Goal: Information Seeking & Learning: Get advice/opinions

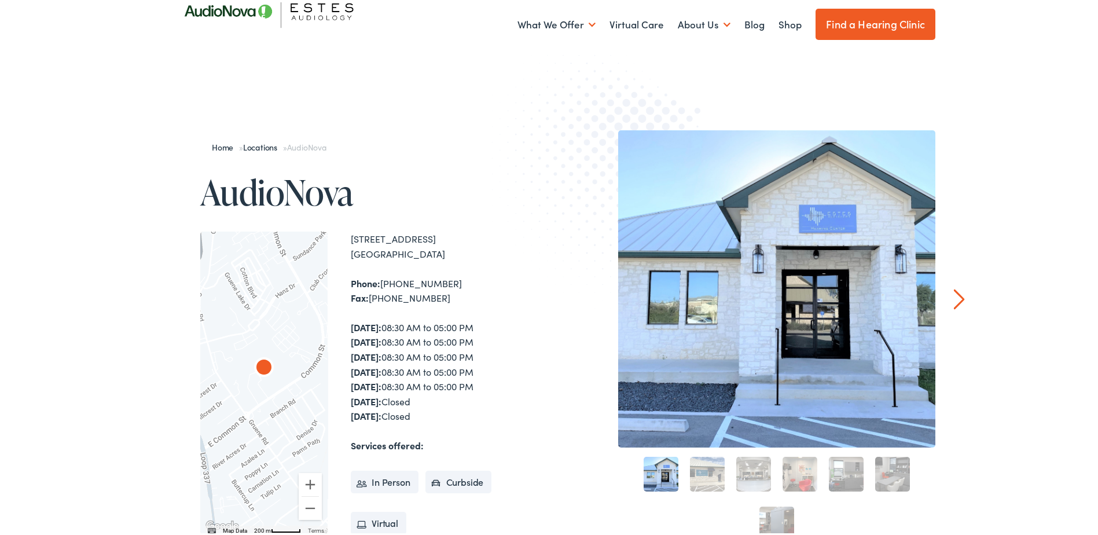
scroll to position [58, 0]
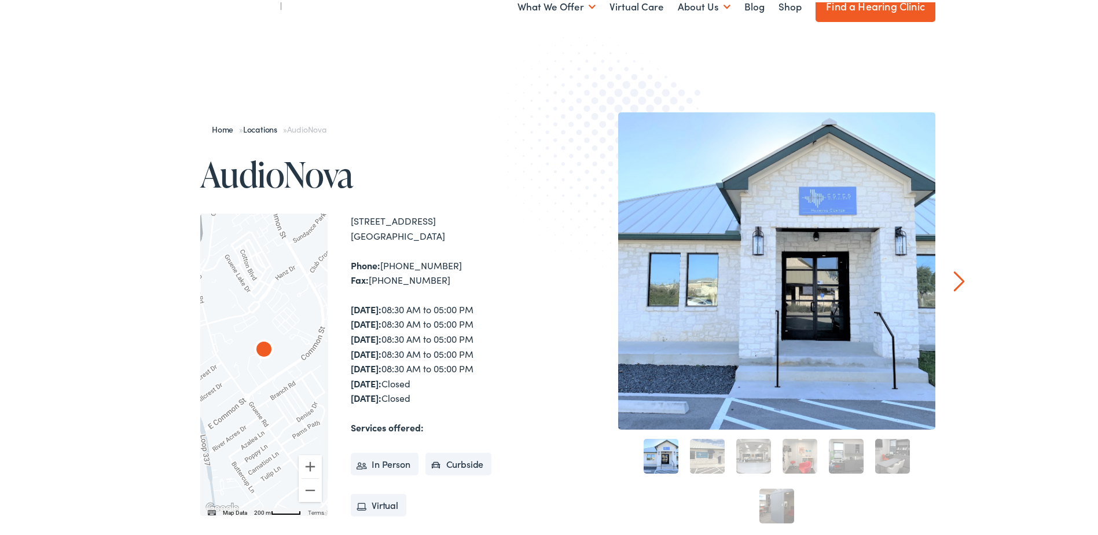
click at [954, 282] on link "Next" at bounding box center [959, 279] width 11 height 21
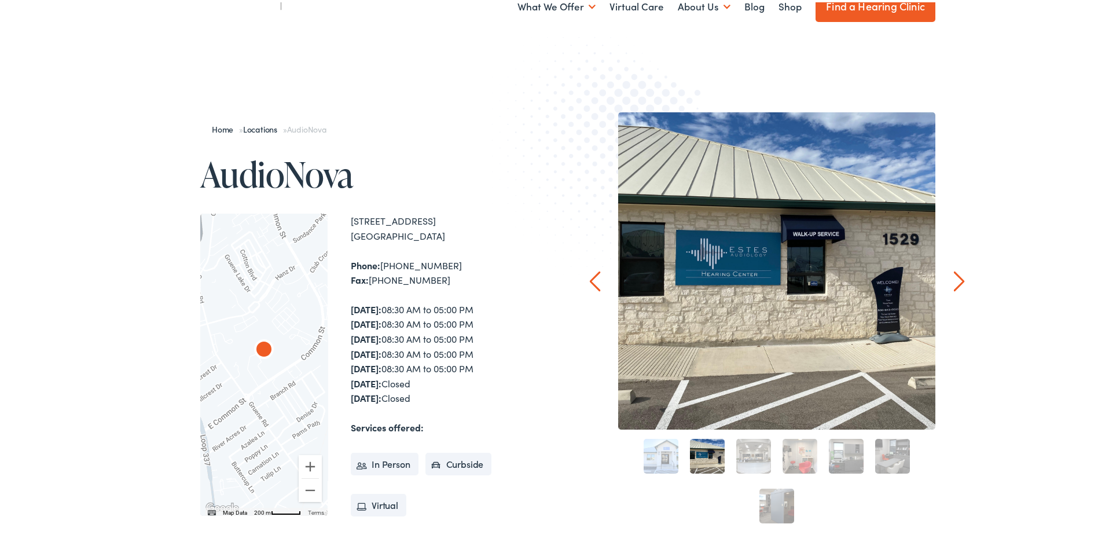
click at [949, 282] on div "Home » Locations » AudioNova AudioNova ← Move left → Move right ↑ Move up ↓ Mov…" at bounding box center [553, 411] width 1107 height 719
click at [960, 271] on div "Home » Locations » AudioNova AudioNova ← Move left → Move right ↑ Move up ↓ Mov…" at bounding box center [553, 411] width 1107 height 719
click at [956, 277] on link "Next" at bounding box center [959, 279] width 11 height 21
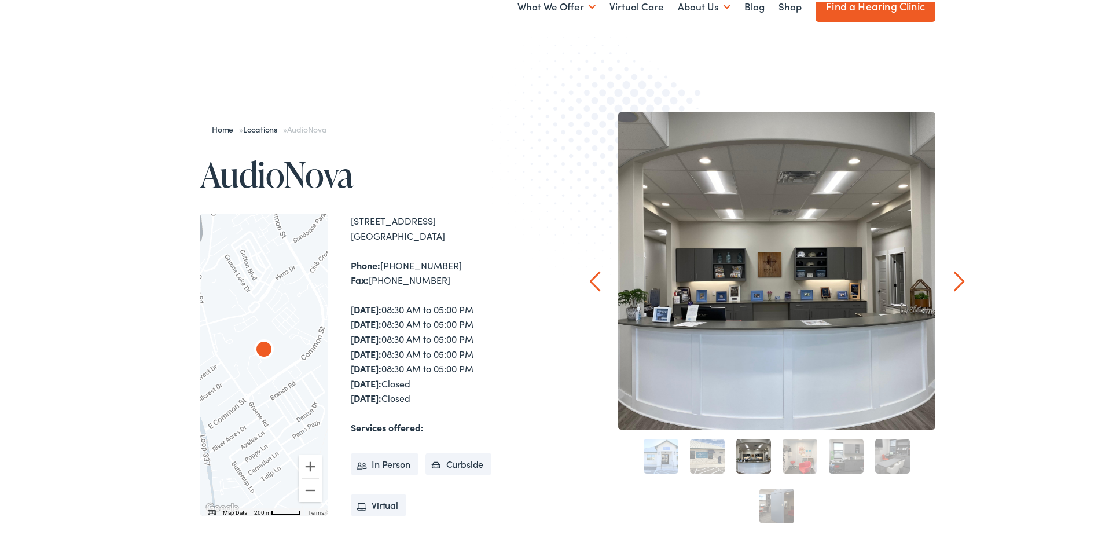
click at [956, 277] on link "Next" at bounding box center [959, 279] width 11 height 21
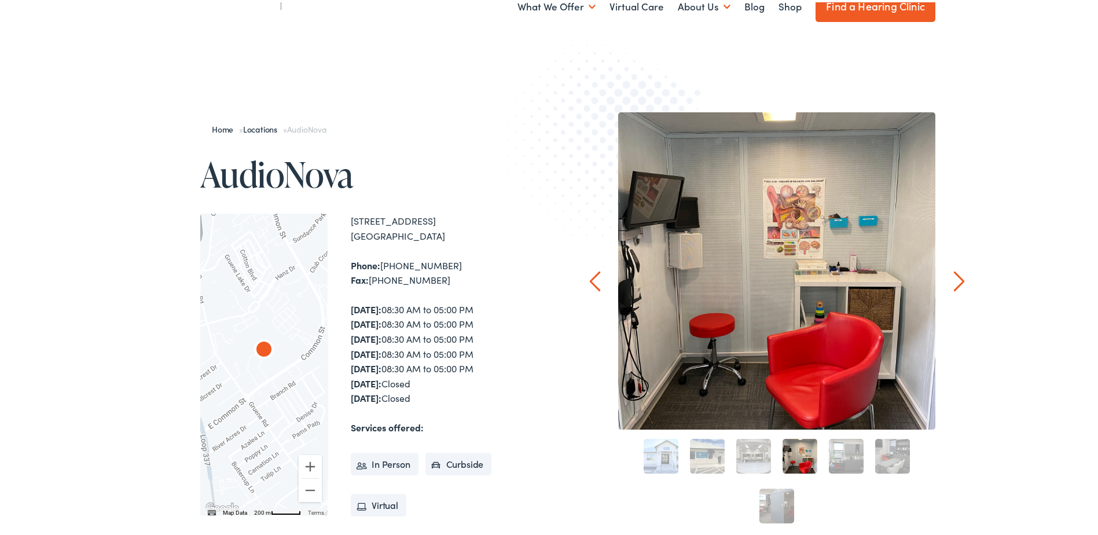
click at [956, 277] on link "Next" at bounding box center [959, 279] width 11 height 21
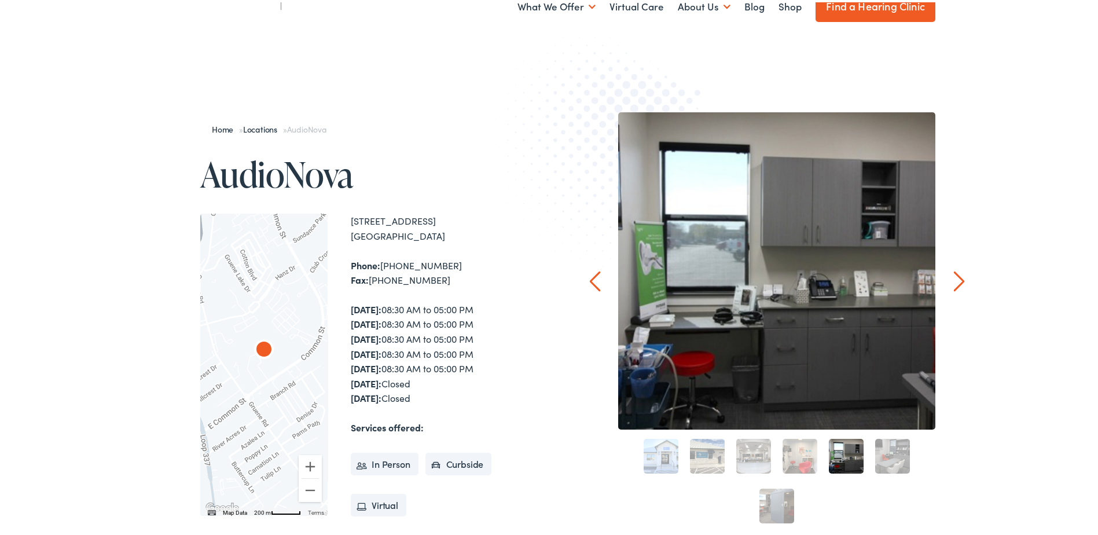
click at [956, 277] on link "Next" at bounding box center [959, 279] width 11 height 21
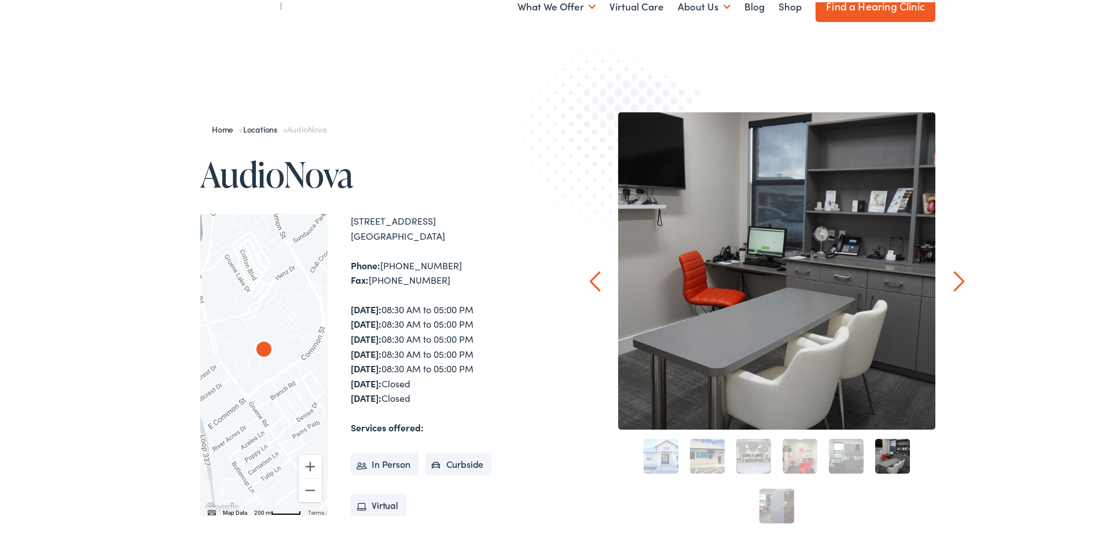
click at [956, 277] on link "Next" at bounding box center [959, 279] width 11 height 21
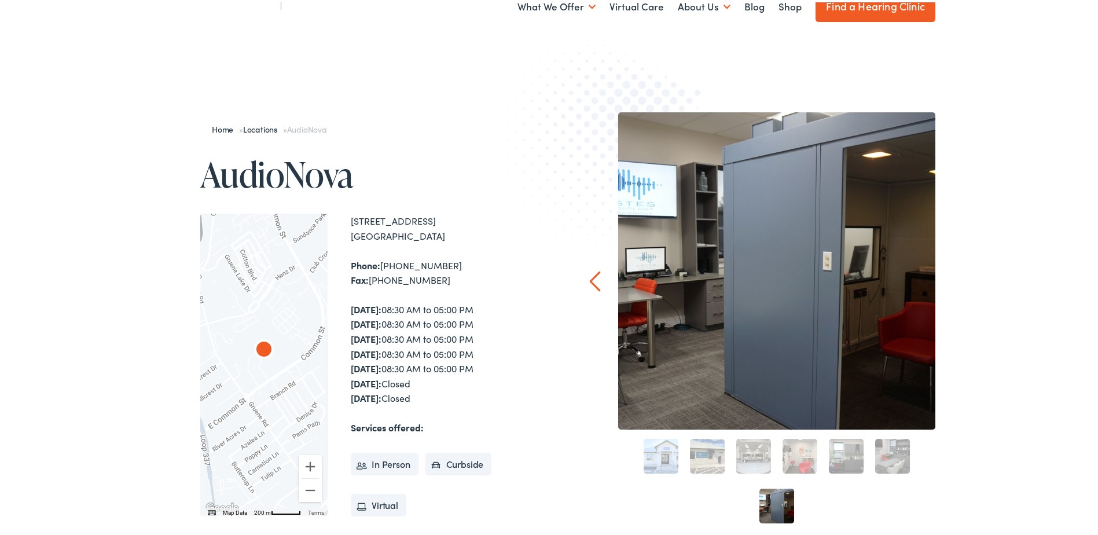
click at [956, 277] on div "Home » Locations » AudioNova AudioNova ← Move left → Move right ↑ Move up ↓ Mov…" at bounding box center [553, 411] width 1107 height 719
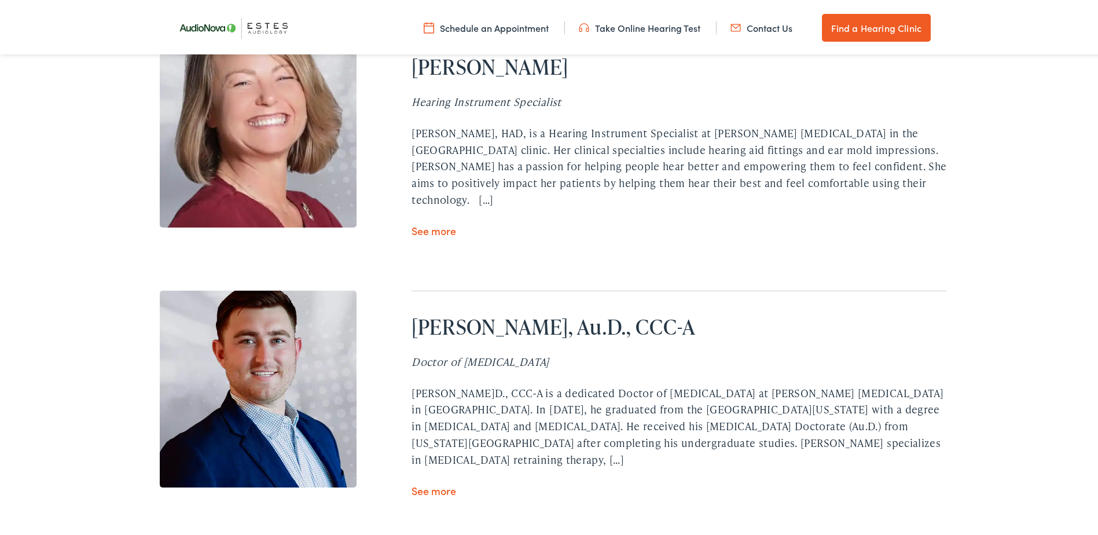
scroll to position [3935, 0]
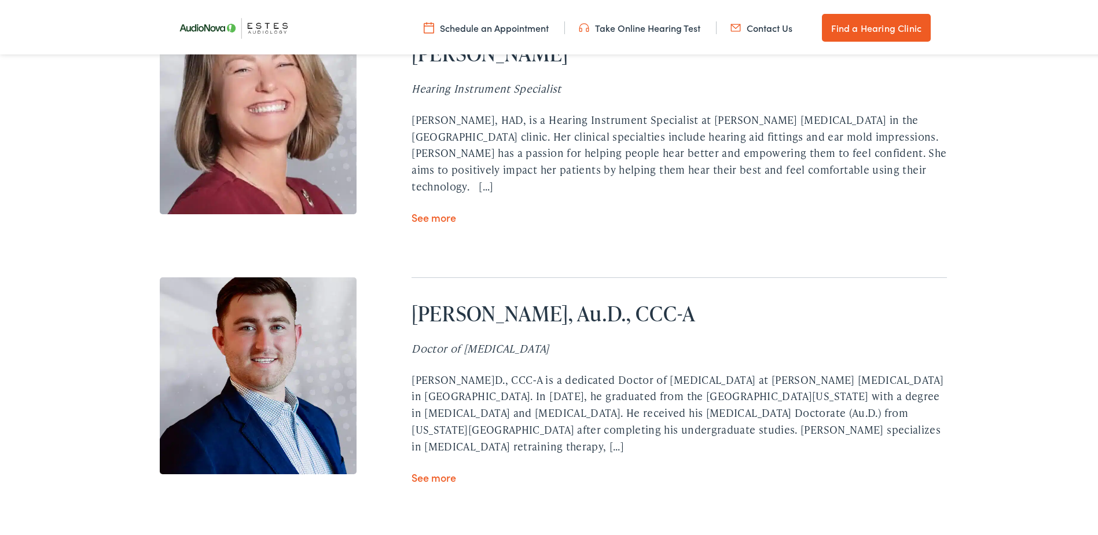
click at [444, 468] on link "See more" at bounding box center [433, 475] width 45 height 14
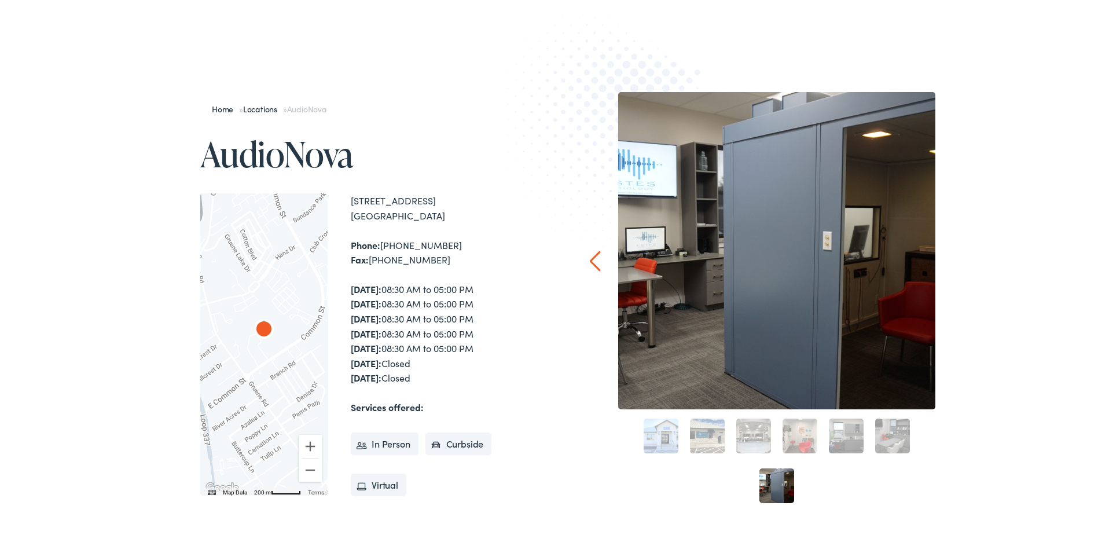
scroll to position [0, 0]
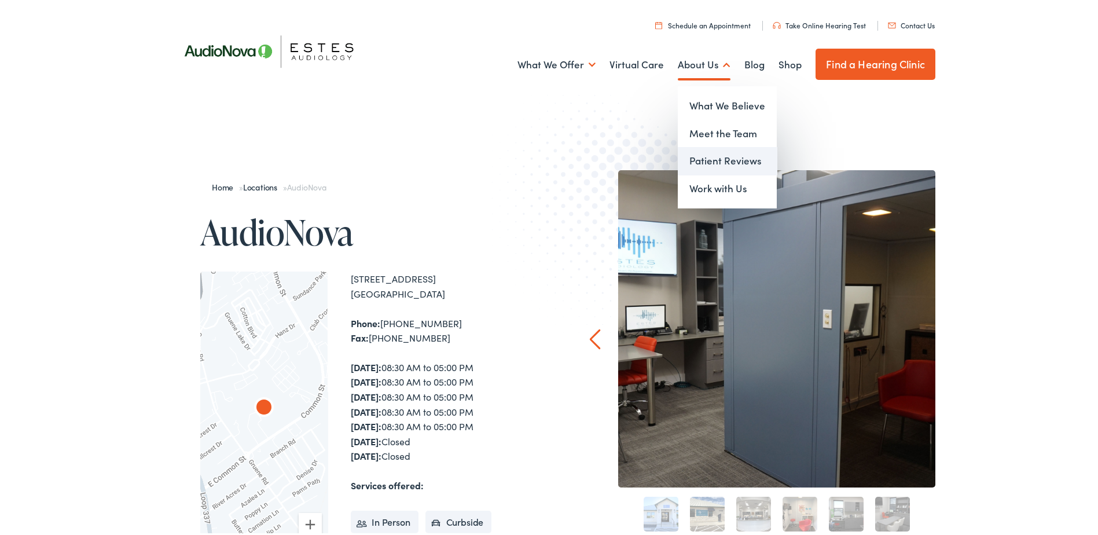
click at [710, 166] on link "Patient Reviews" at bounding box center [727, 159] width 99 height 28
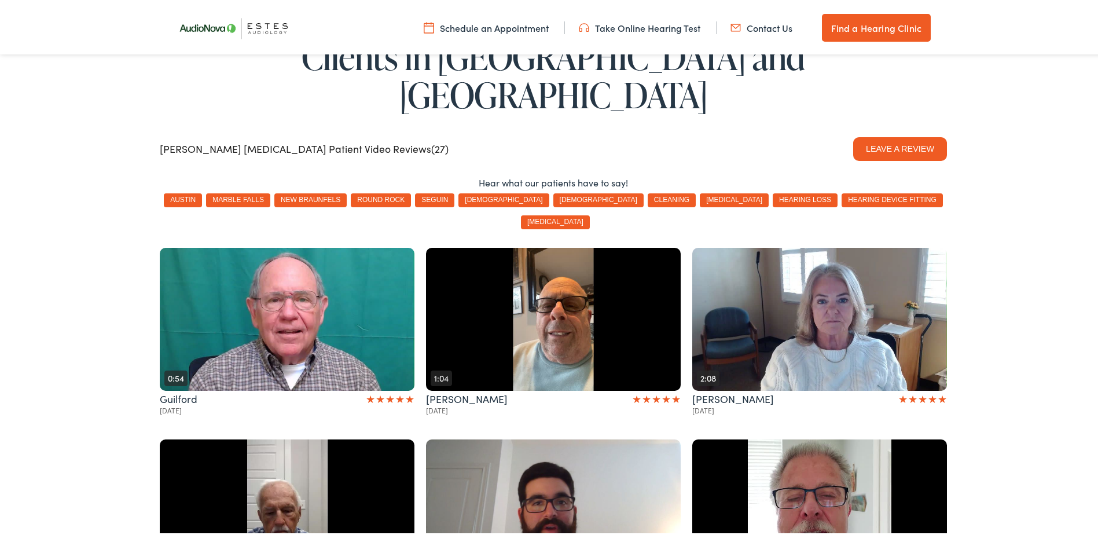
scroll to position [174, 0]
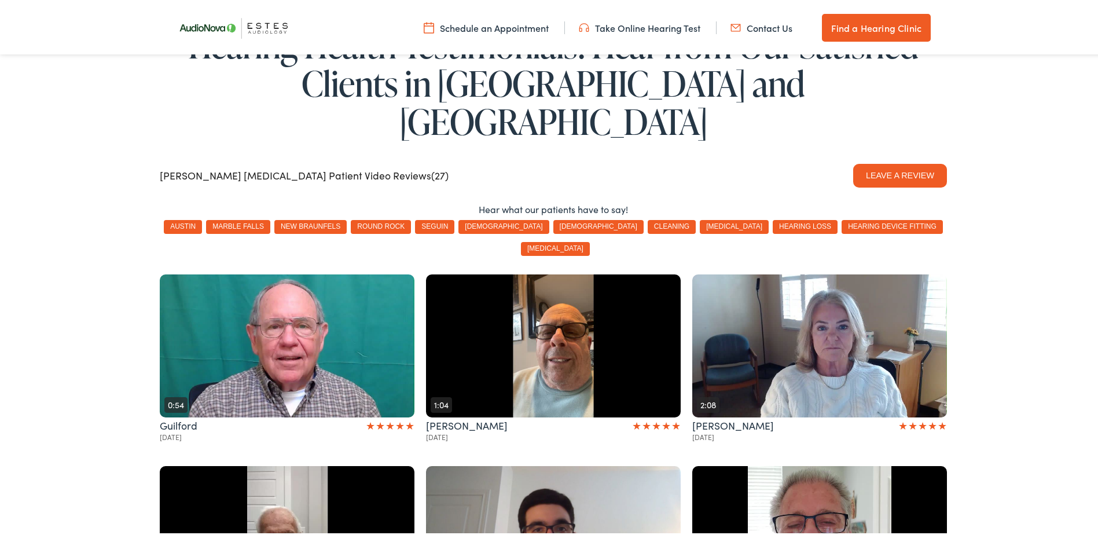
click at [343, 218] on button "new braunfels" at bounding box center [310, 225] width 72 height 14
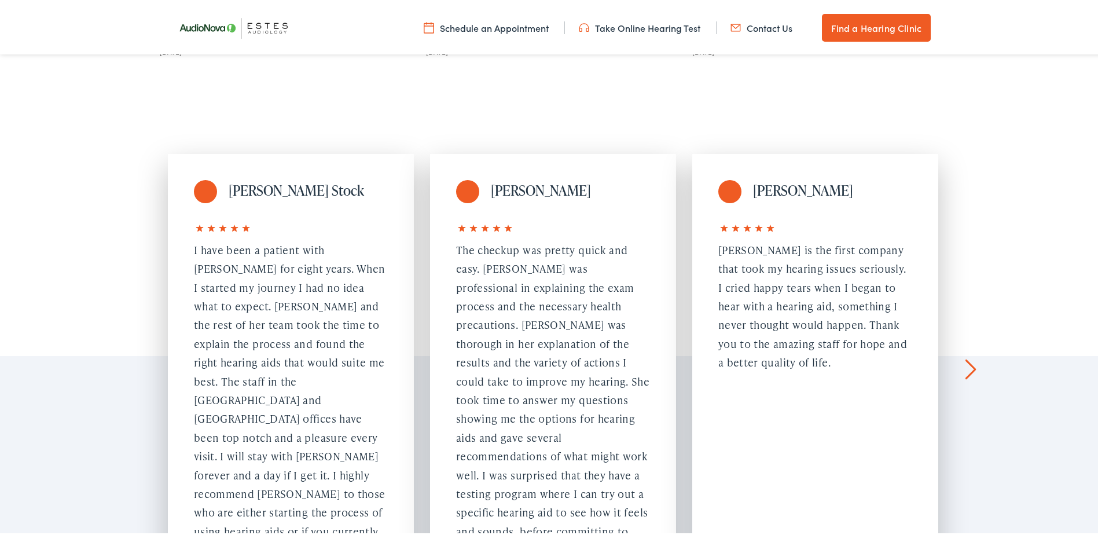
scroll to position [579, 0]
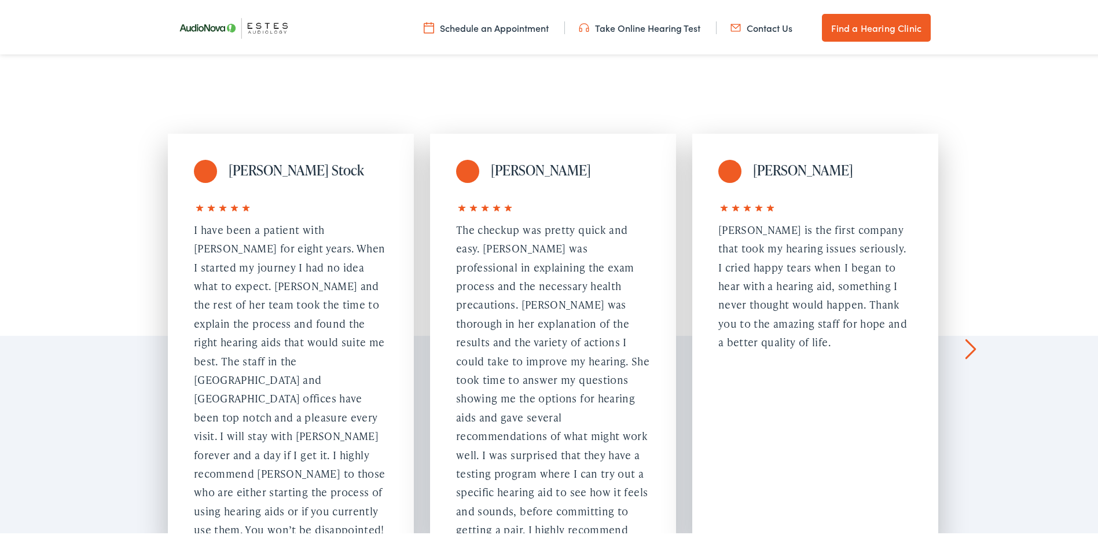
click at [976, 288] on div "Jerry Taliaferro They were very polite and Courteous. Work area was clean and t…" at bounding box center [1077, 336] width 247 height 410
click at [965, 336] on link "Next" at bounding box center [970, 346] width 11 height 21
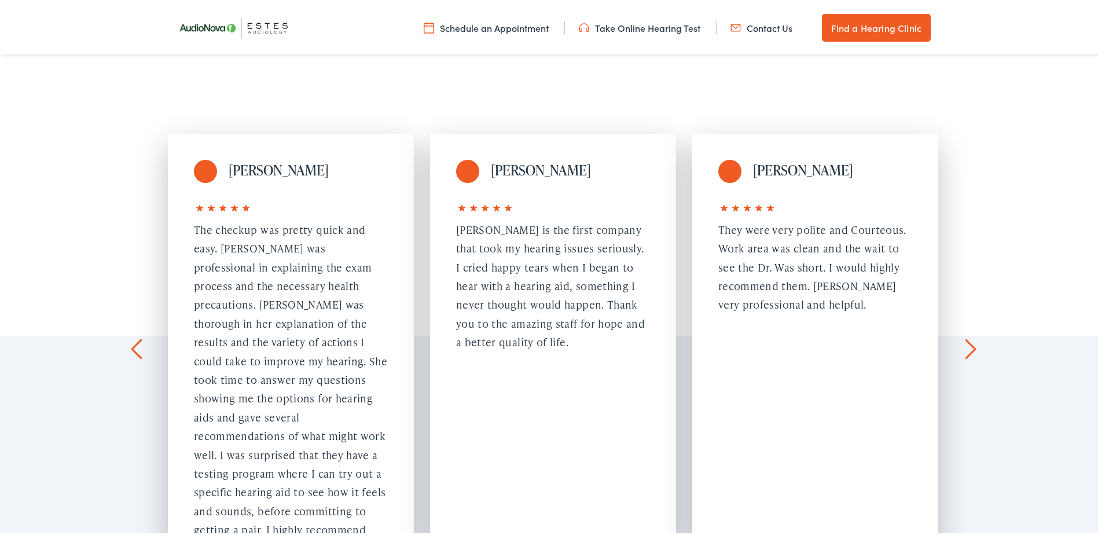
click at [965, 336] on link "Next" at bounding box center [970, 346] width 11 height 21
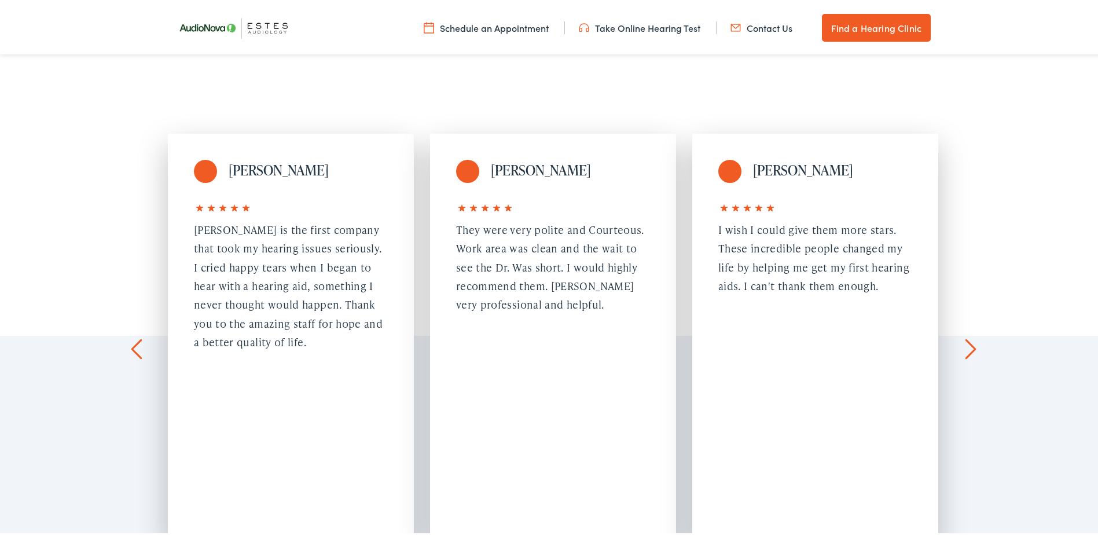
click at [965, 336] on link "Next" at bounding box center [970, 346] width 11 height 21
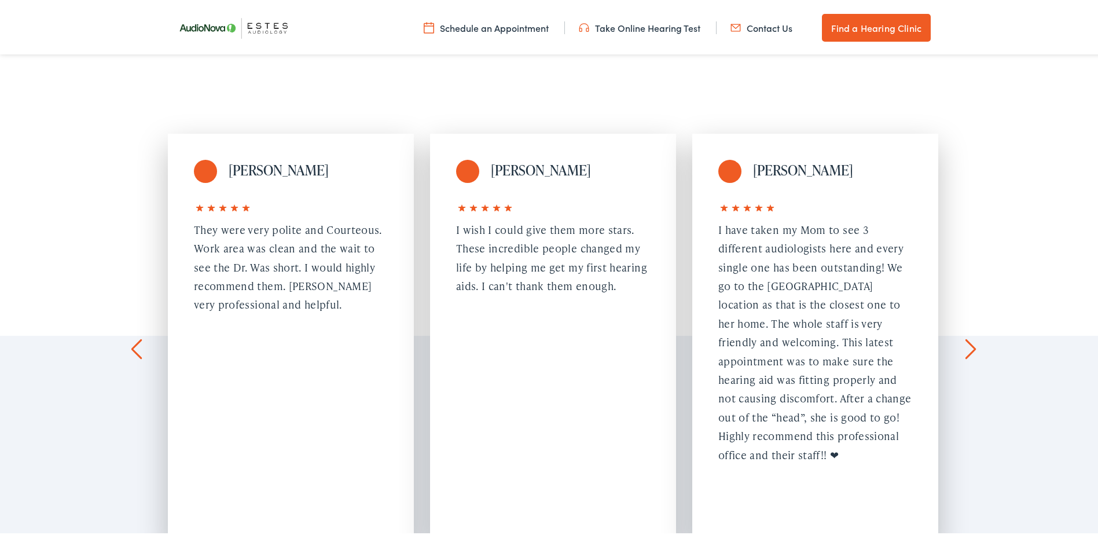
click at [965, 336] on link "Next" at bounding box center [970, 346] width 11 height 21
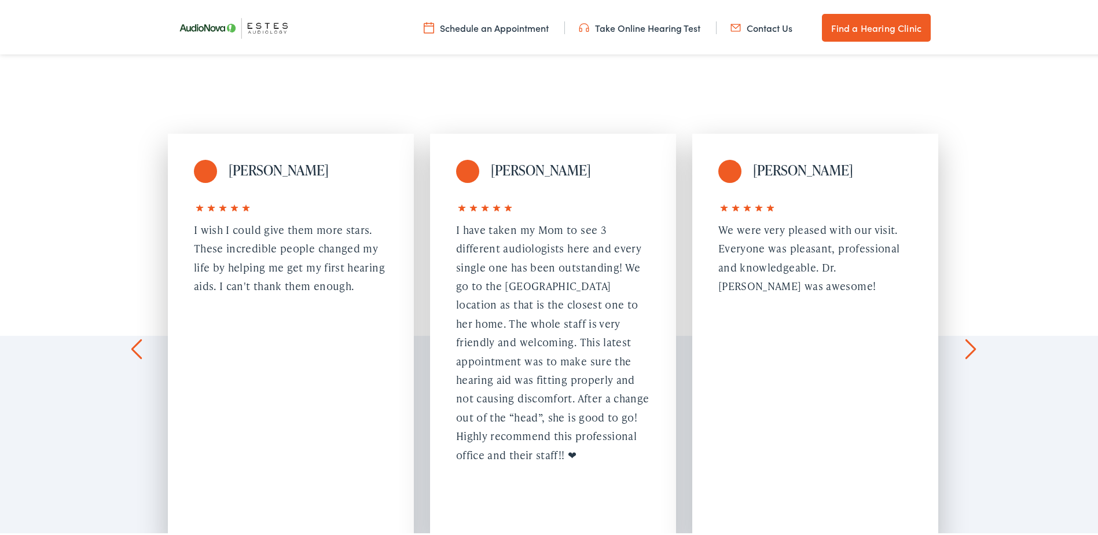
click at [965, 336] on link "Next" at bounding box center [970, 346] width 11 height 21
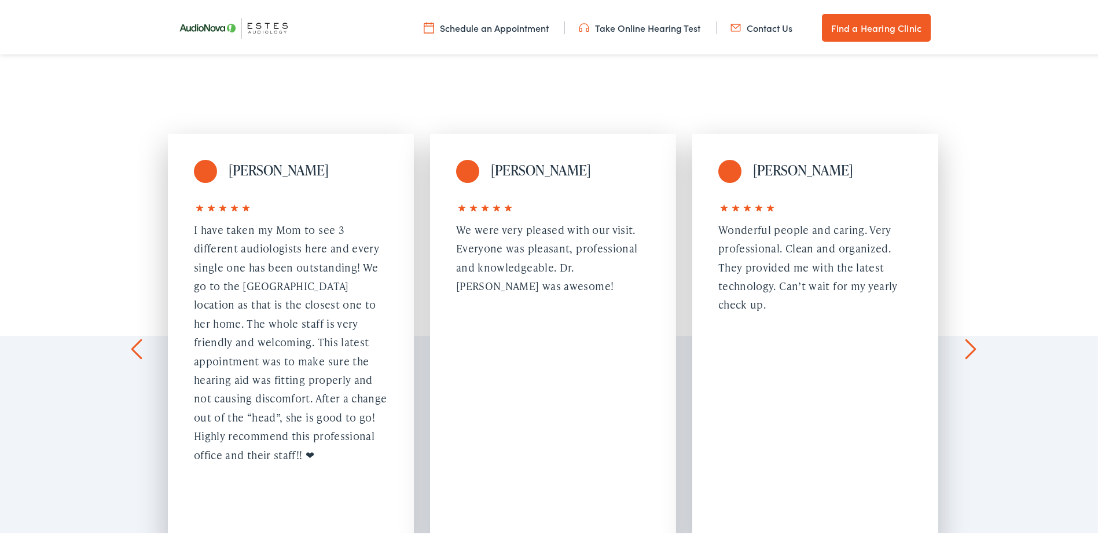
click at [965, 336] on link "Next" at bounding box center [970, 346] width 11 height 21
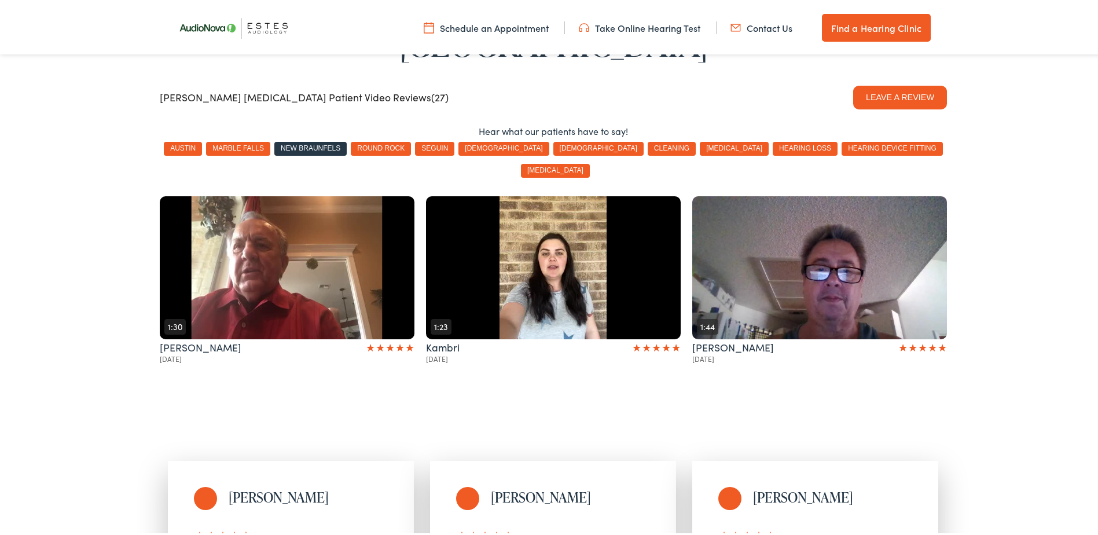
scroll to position [231, 0]
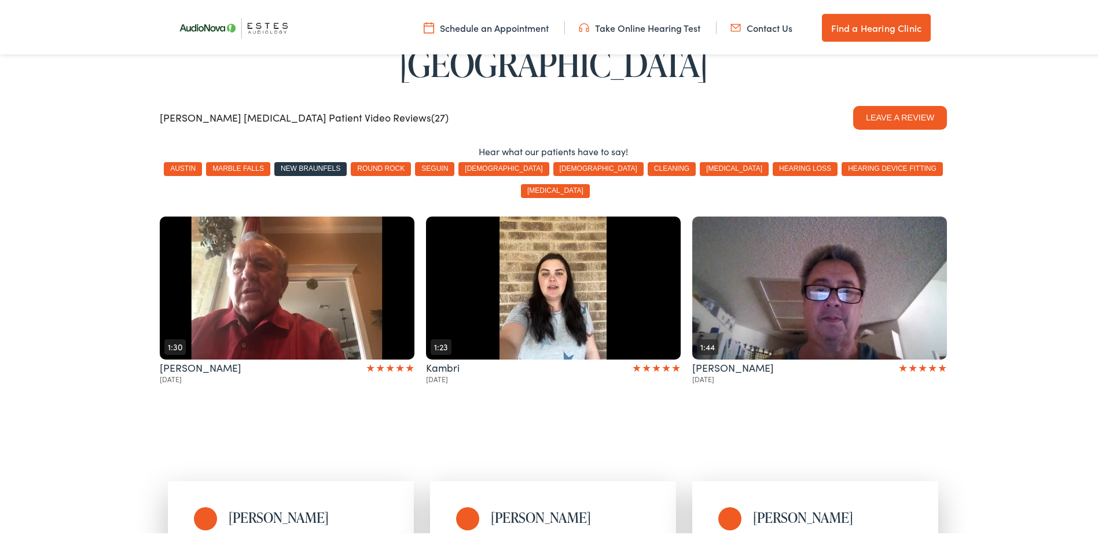
click at [773, 160] on button "hearing loss" at bounding box center [805, 167] width 65 height 14
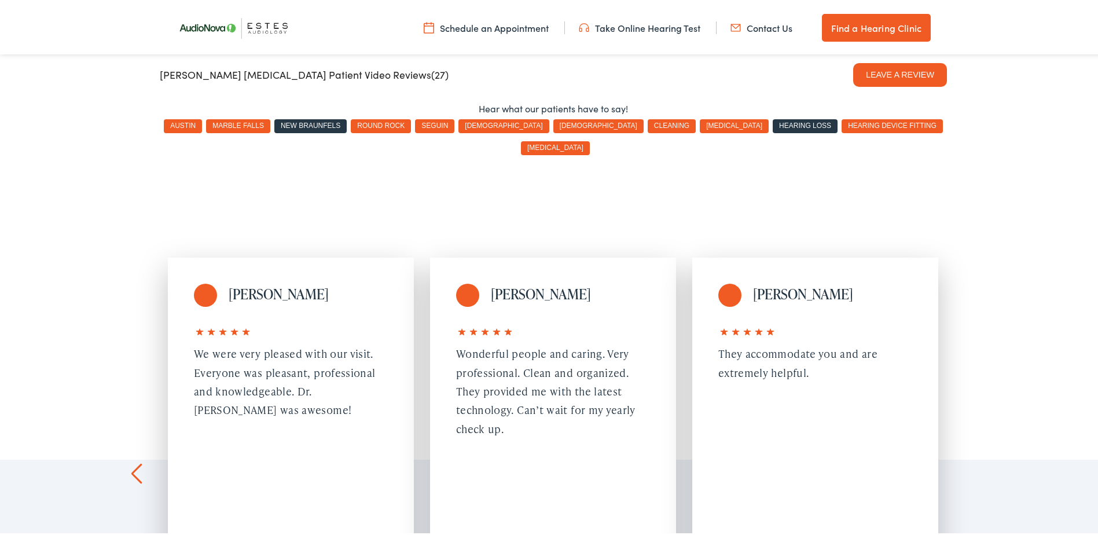
scroll to position [347, 0]
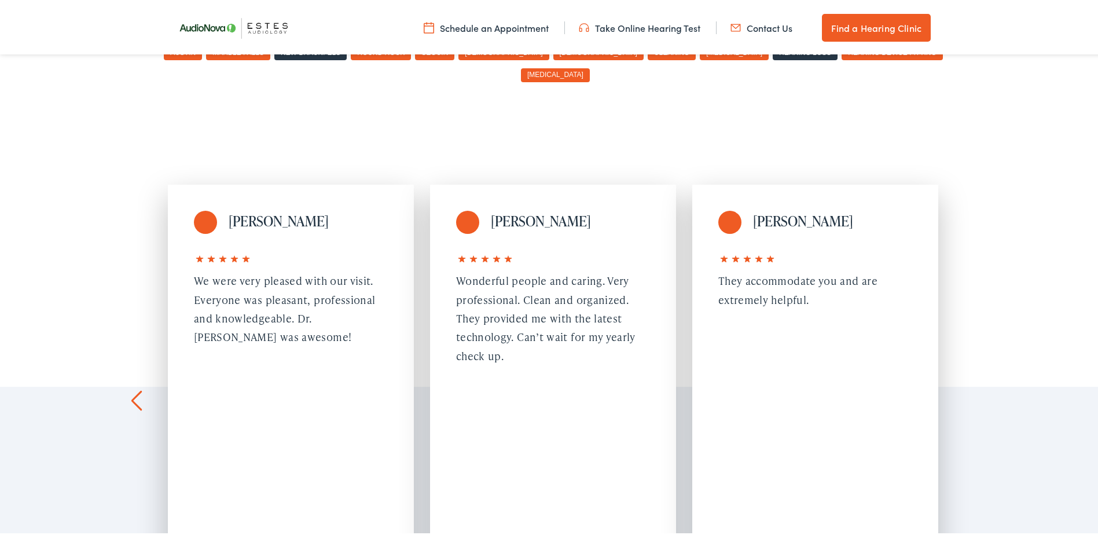
click at [109, 348] on div "I have taken my Mom to see 3 different audiologists here and every single one h…" at bounding box center [29, 391] width 194 height 244
click at [133, 388] on link "Prev" at bounding box center [136, 398] width 11 height 21
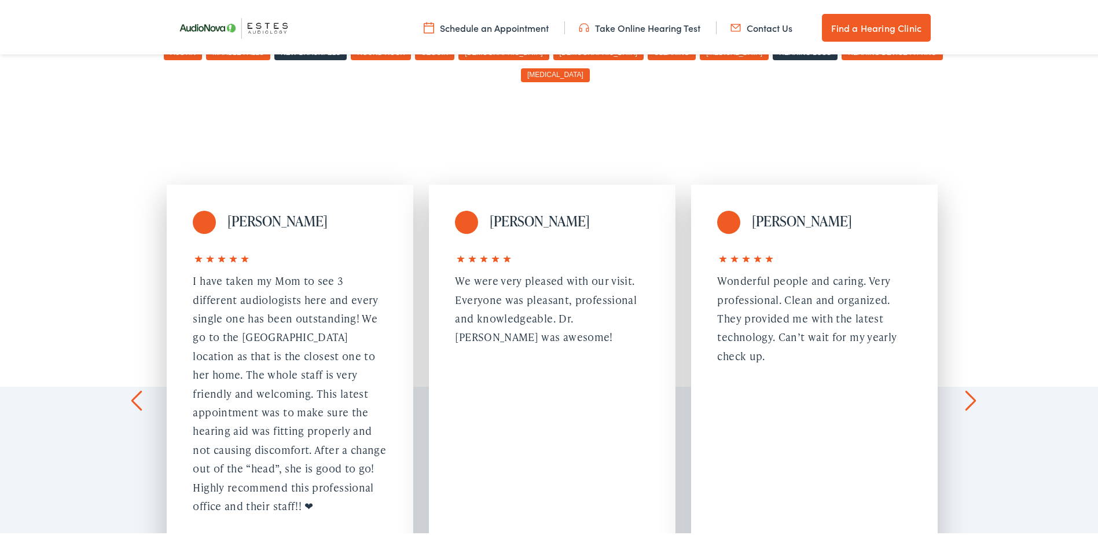
click at [133, 388] on link "Prev" at bounding box center [136, 398] width 11 height 21
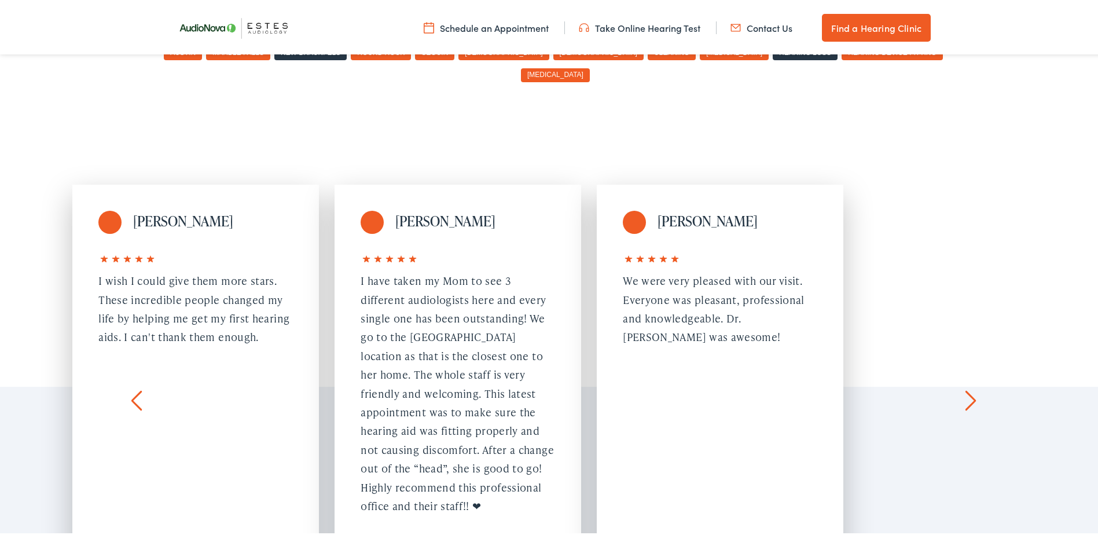
click at [133, 388] on link "Prev" at bounding box center [136, 398] width 11 height 21
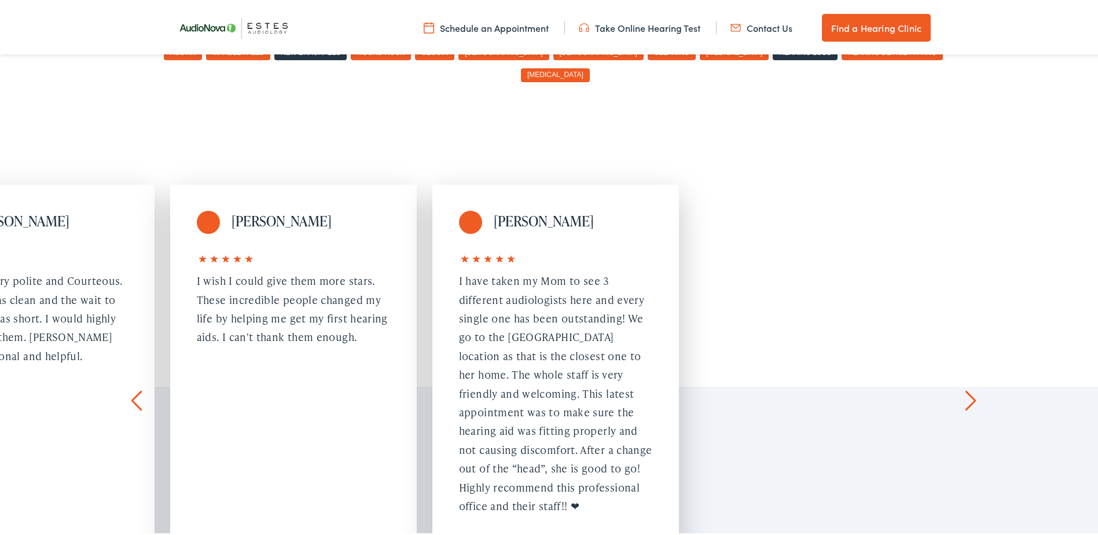
click at [133, 388] on link "Prev" at bounding box center [136, 398] width 11 height 21
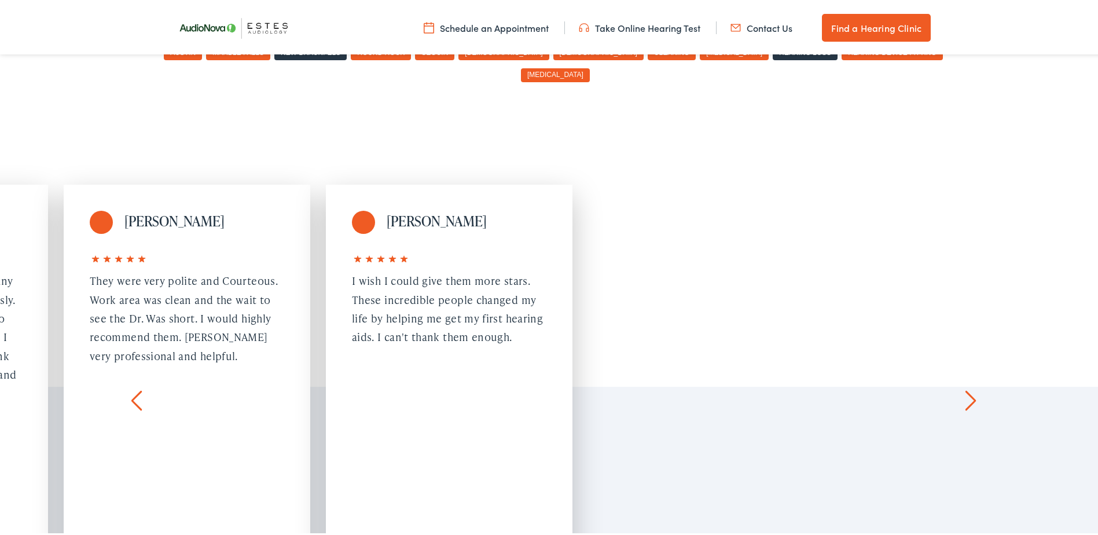
click at [133, 388] on link "Prev" at bounding box center [136, 398] width 11 height 21
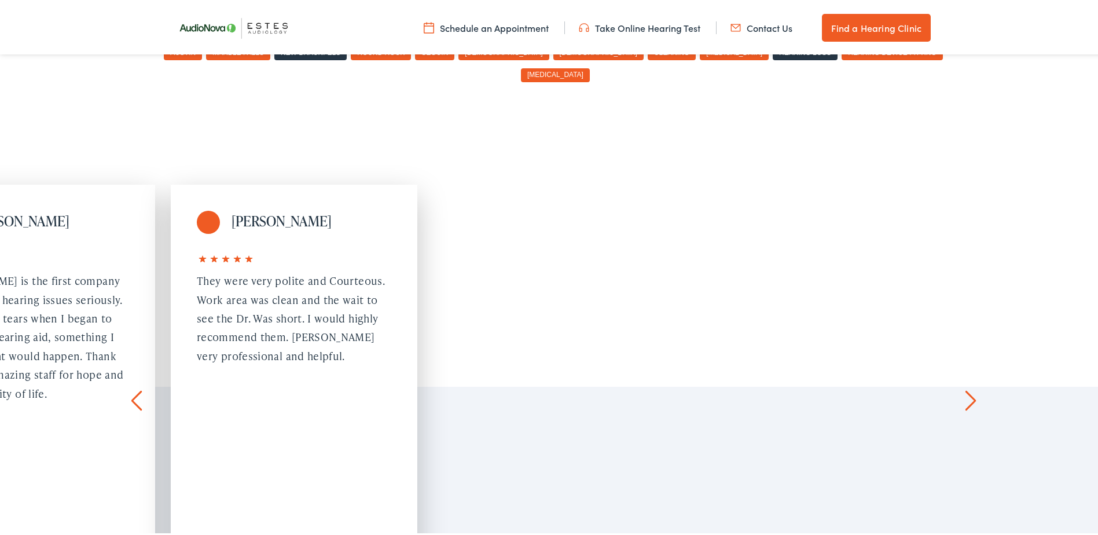
click at [133, 388] on link "Prev" at bounding box center [136, 398] width 11 height 21
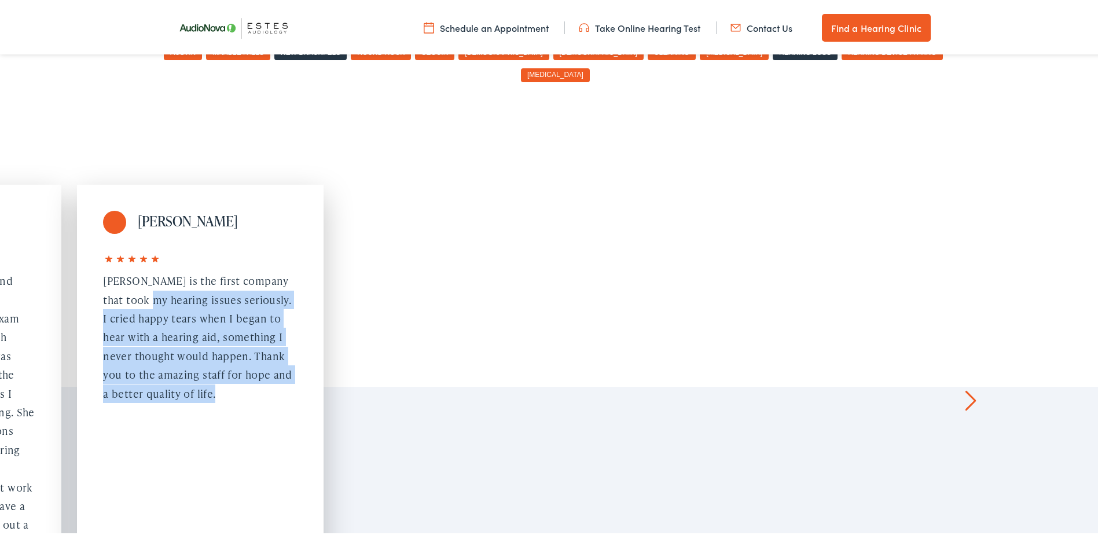
click at [133, 341] on li "Katie Tebo Scallan is the first company that took my hearing issues seriously. …" at bounding box center [200, 387] width 262 height 410
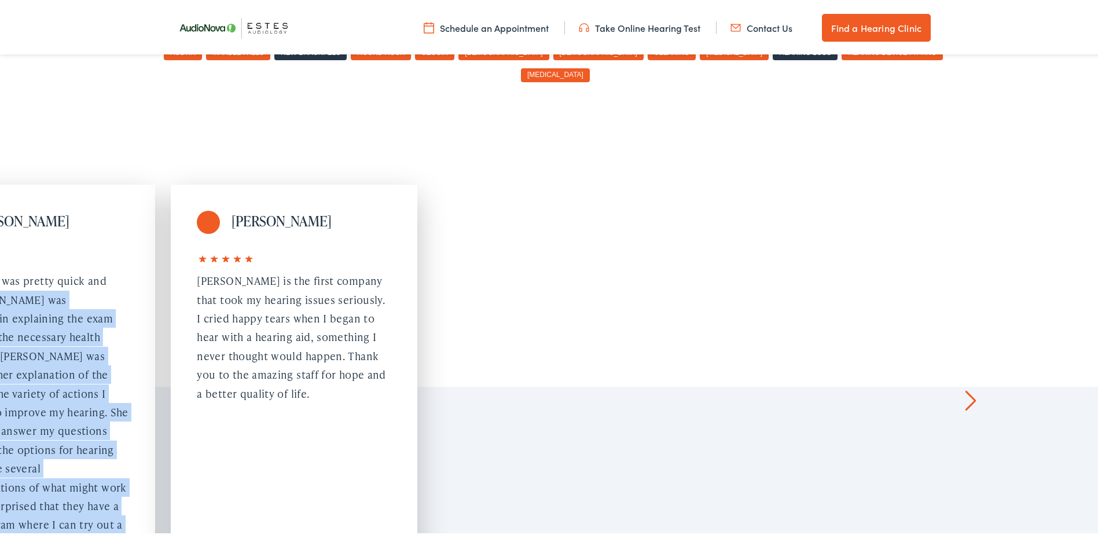
click at [133, 341] on div "Dan Roselle" at bounding box center [32, 387] width 247 height 410
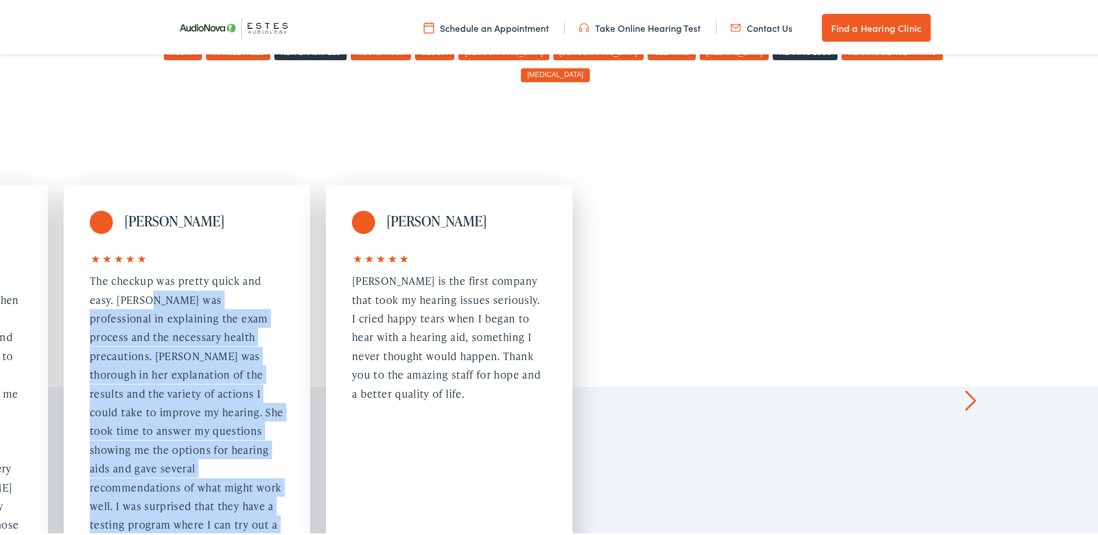
click at [133, 341] on div "Dan Roselle" at bounding box center [187, 387] width 247 height 410
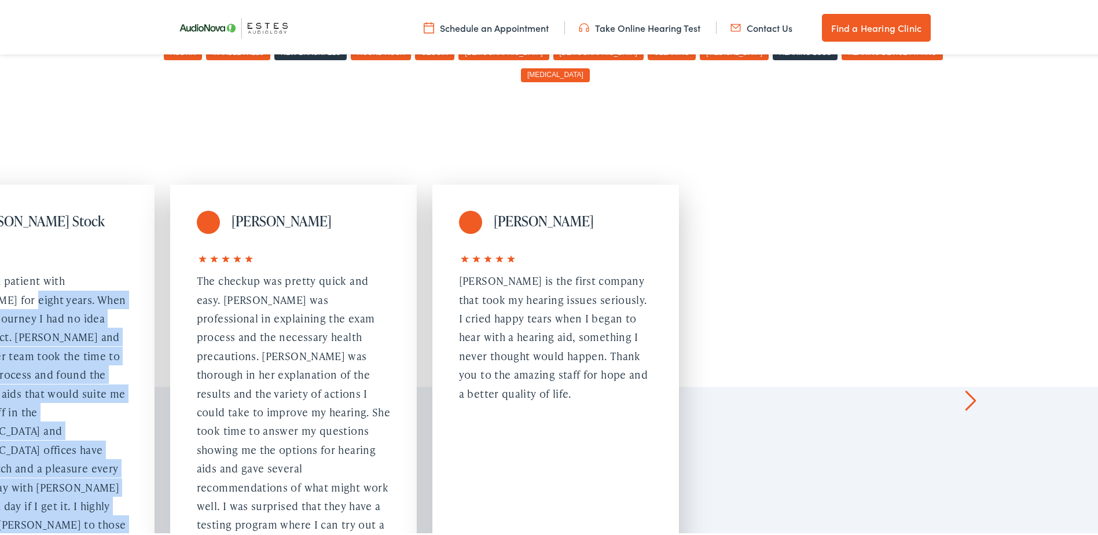
click at [133, 341] on div "Sam O Stock" at bounding box center [31, 387] width 247 height 410
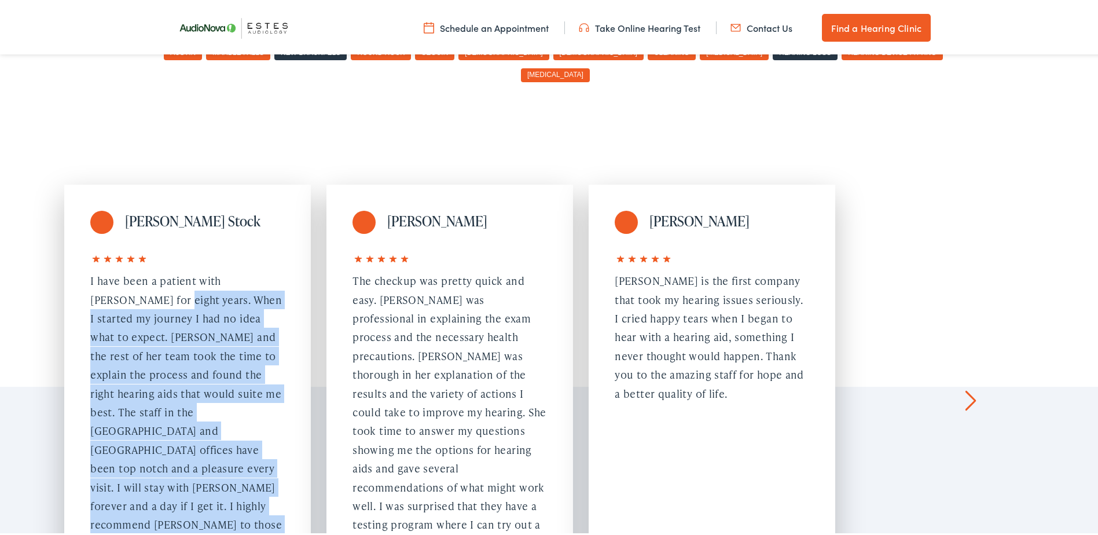
click at [133, 341] on div "Sam O Stock" at bounding box center [187, 387] width 247 height 410
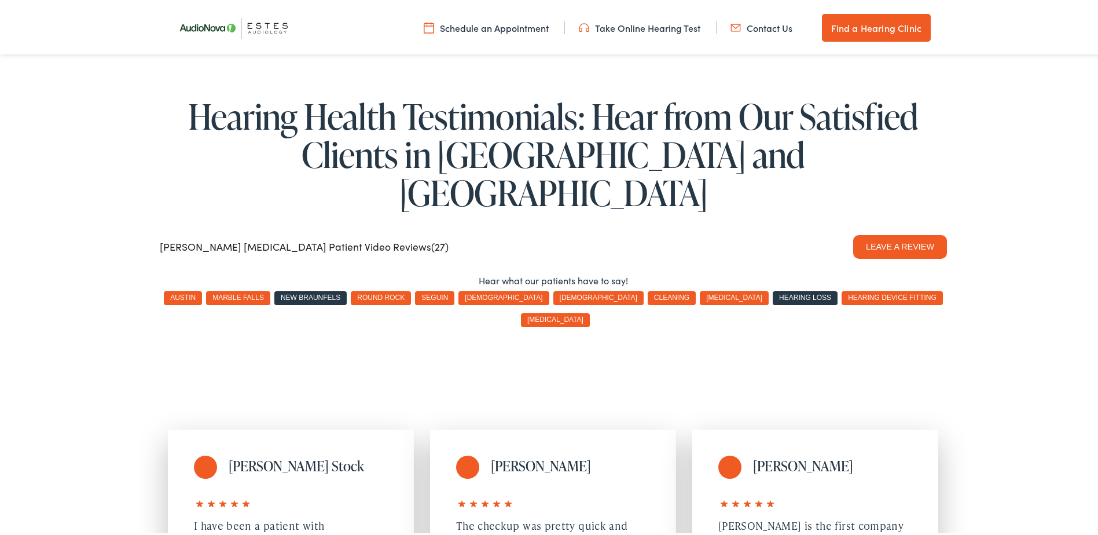
scroll to position [0, 0]
